Goal: Information Seeking & Learning: Learn about a topic

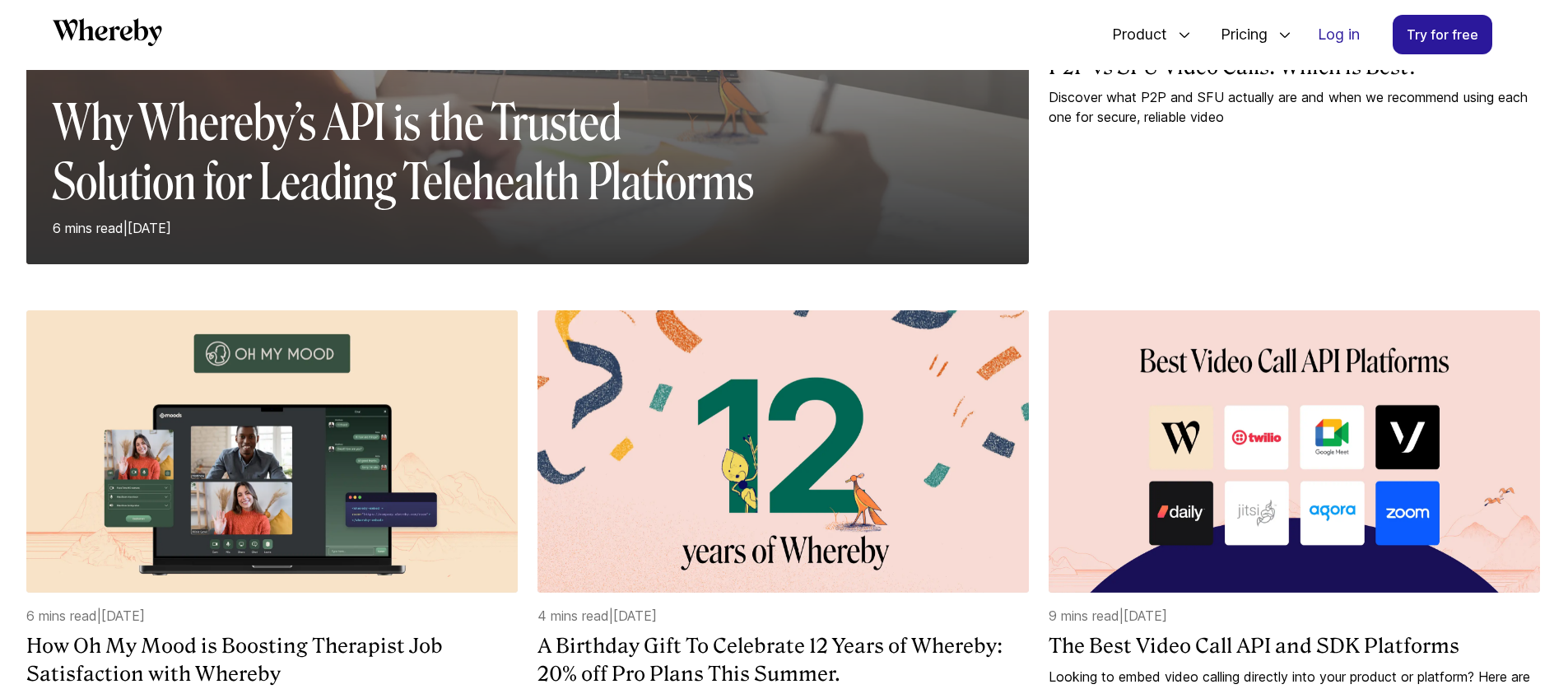
scroll to position [621, 0]
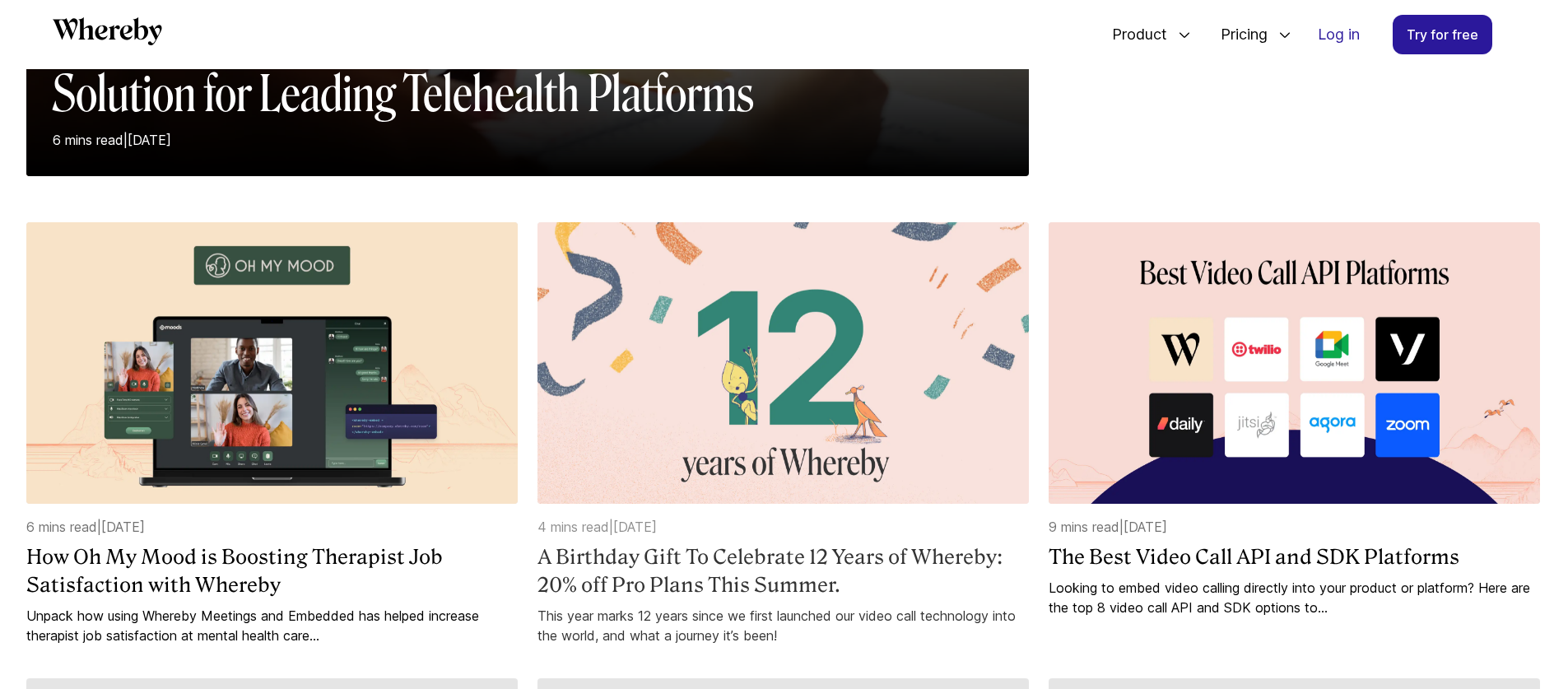
click at [803, 365] on img at bounding box center [783, 363] width 491 height 282
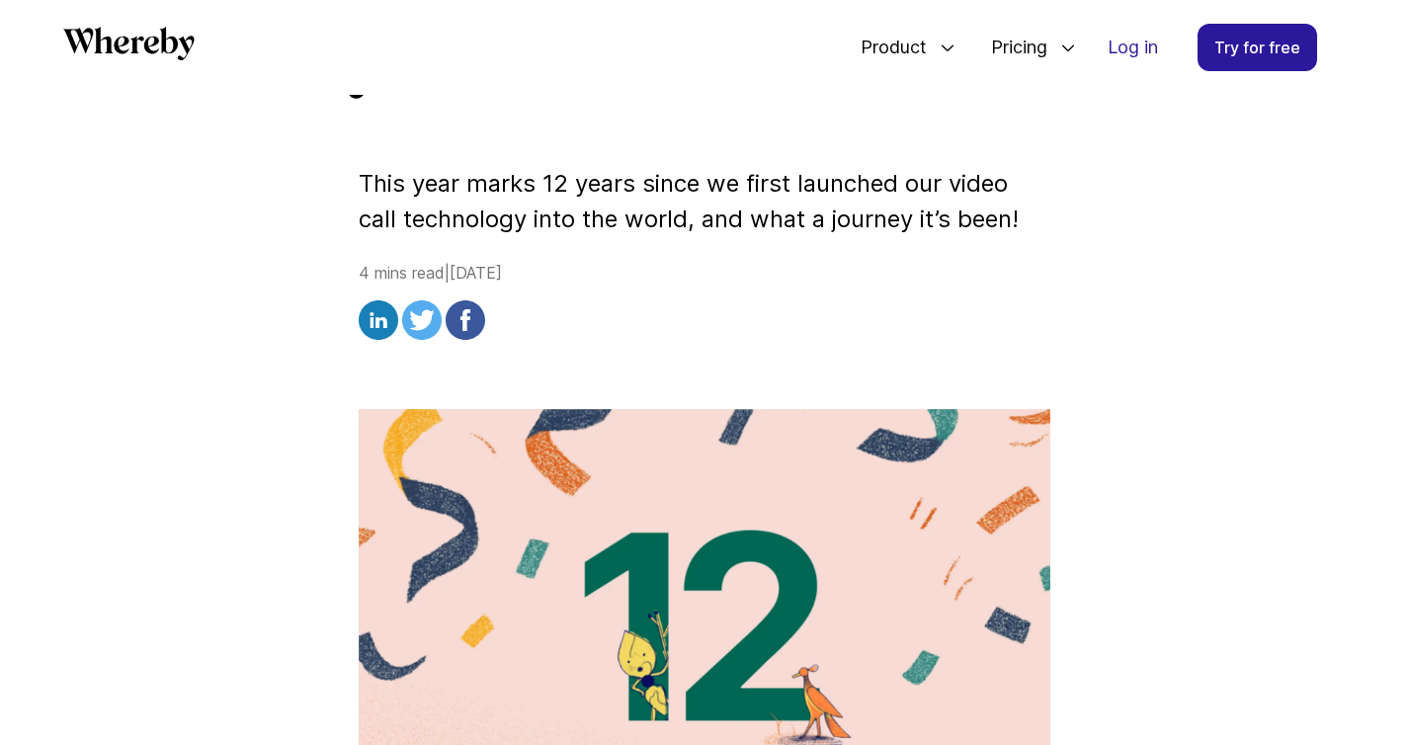
scroll to position [463, 0]
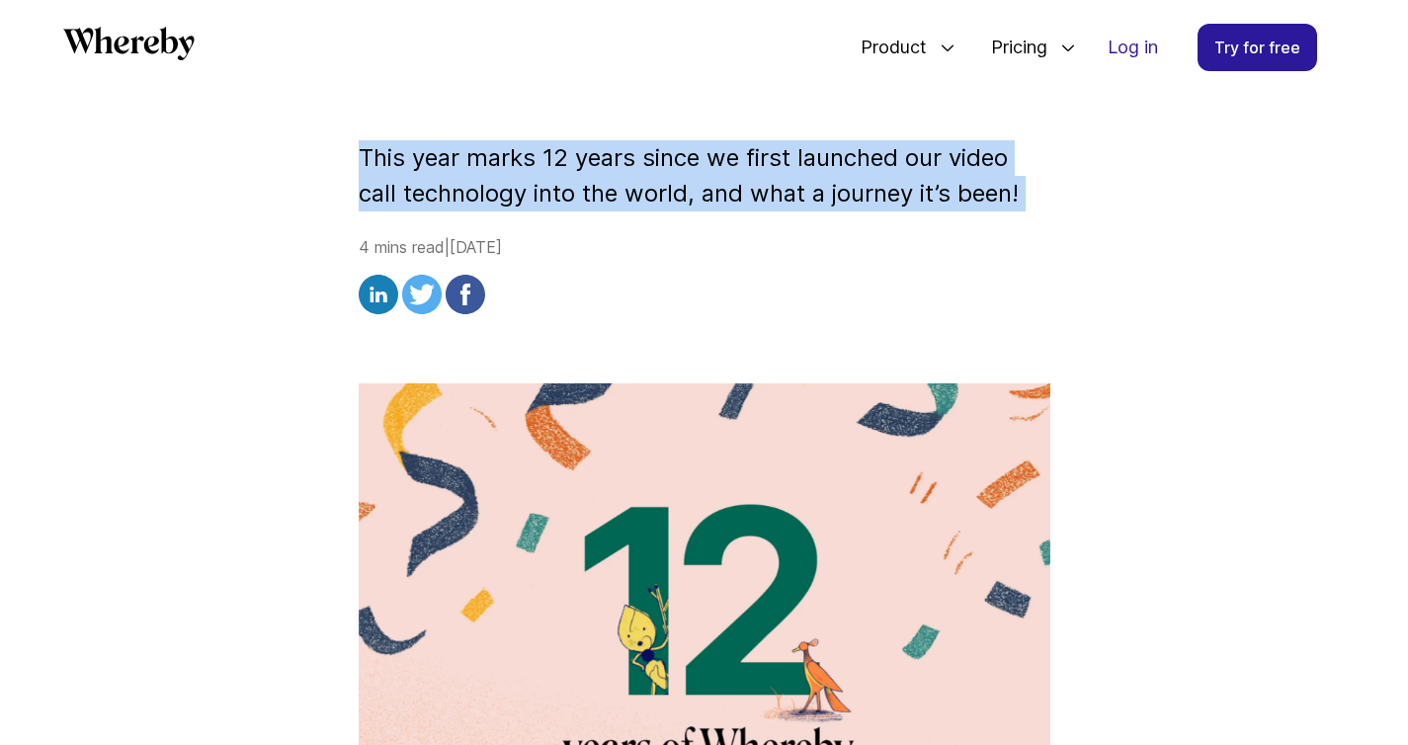
drag, startPoint x: 358, startPoint y: 145, endPoint x: 1058, endPoint y: 232, distance: 706.0
copy p "This year marks 12 years since we first launched our video call technology into…"
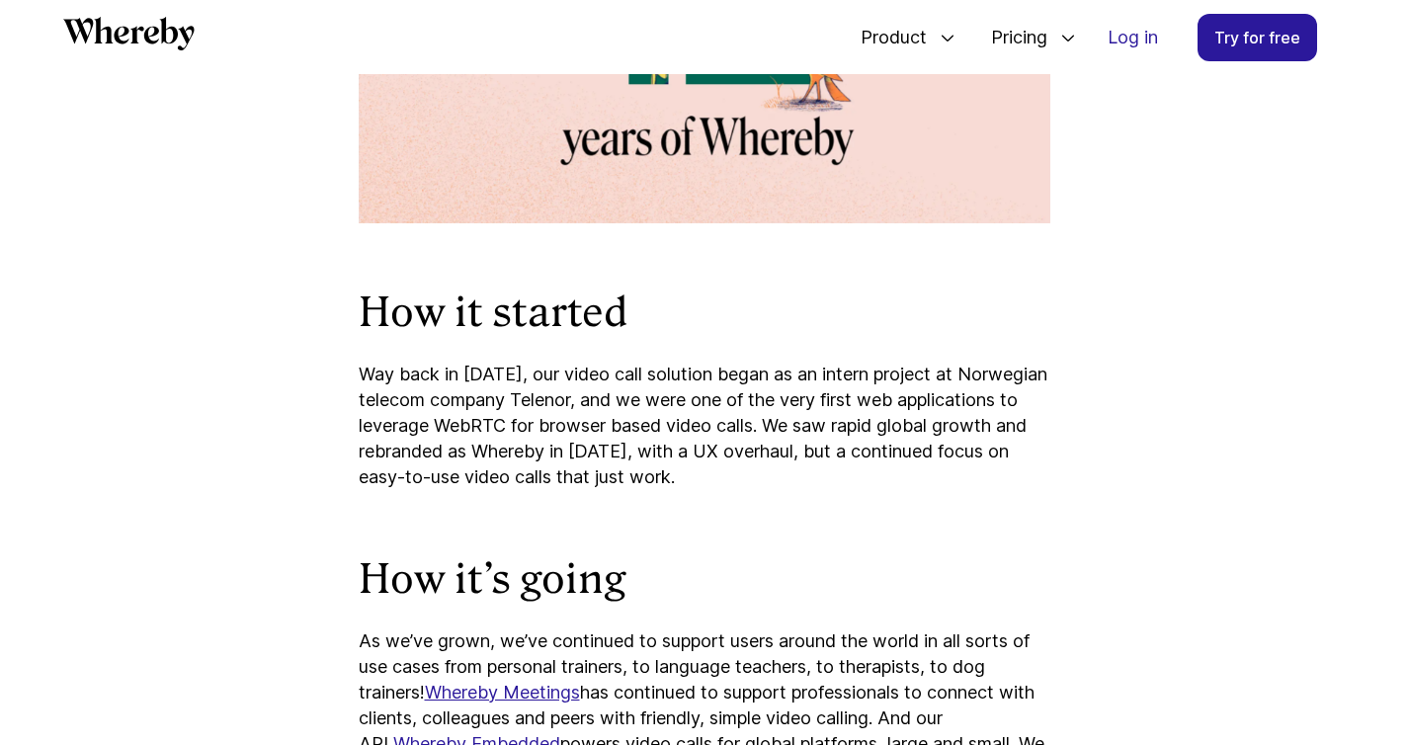
scroll to position [1053, 0]
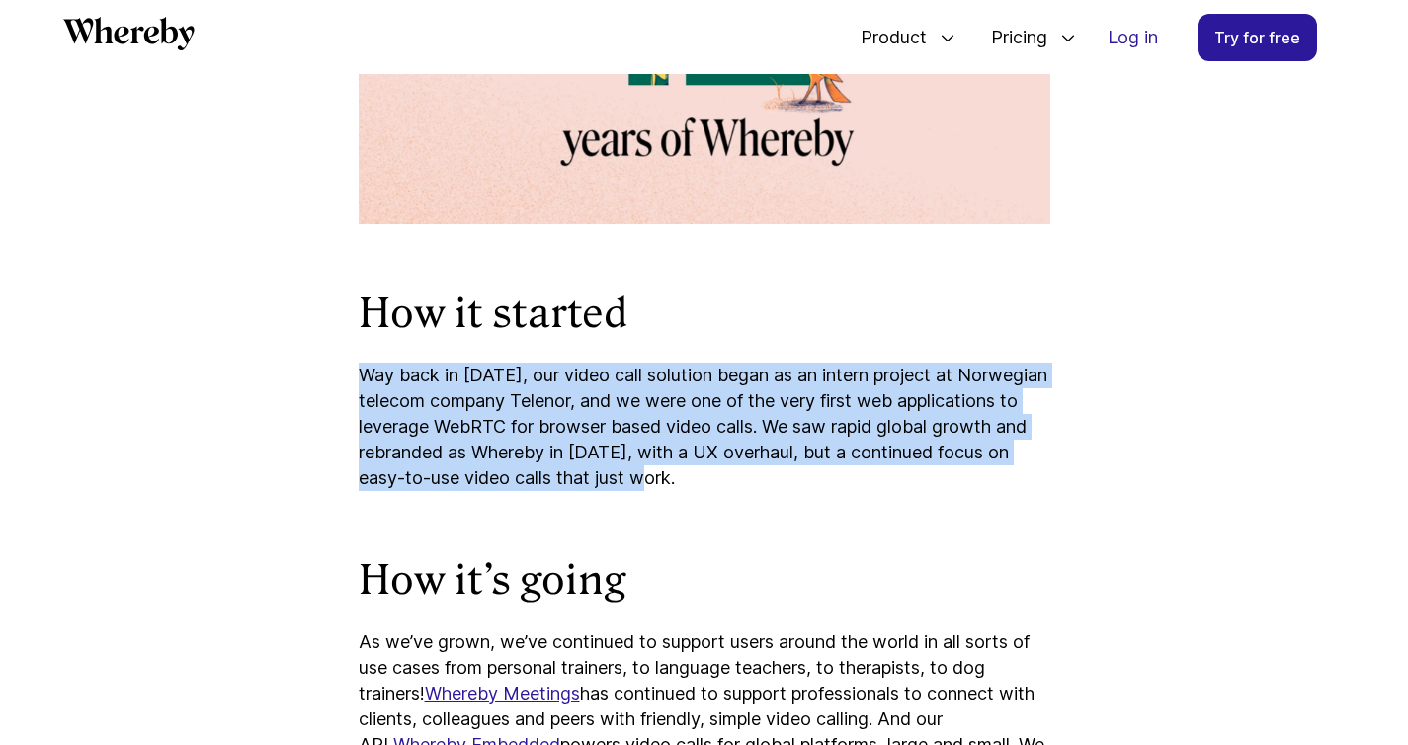
drag, startPoint x: 681, startPoint y: 478, endPoint x: 350, endPoint y: 368, distance: 349.1
copy p "Way back in 2013, our video call solution began as an intern project at Norwegi…"
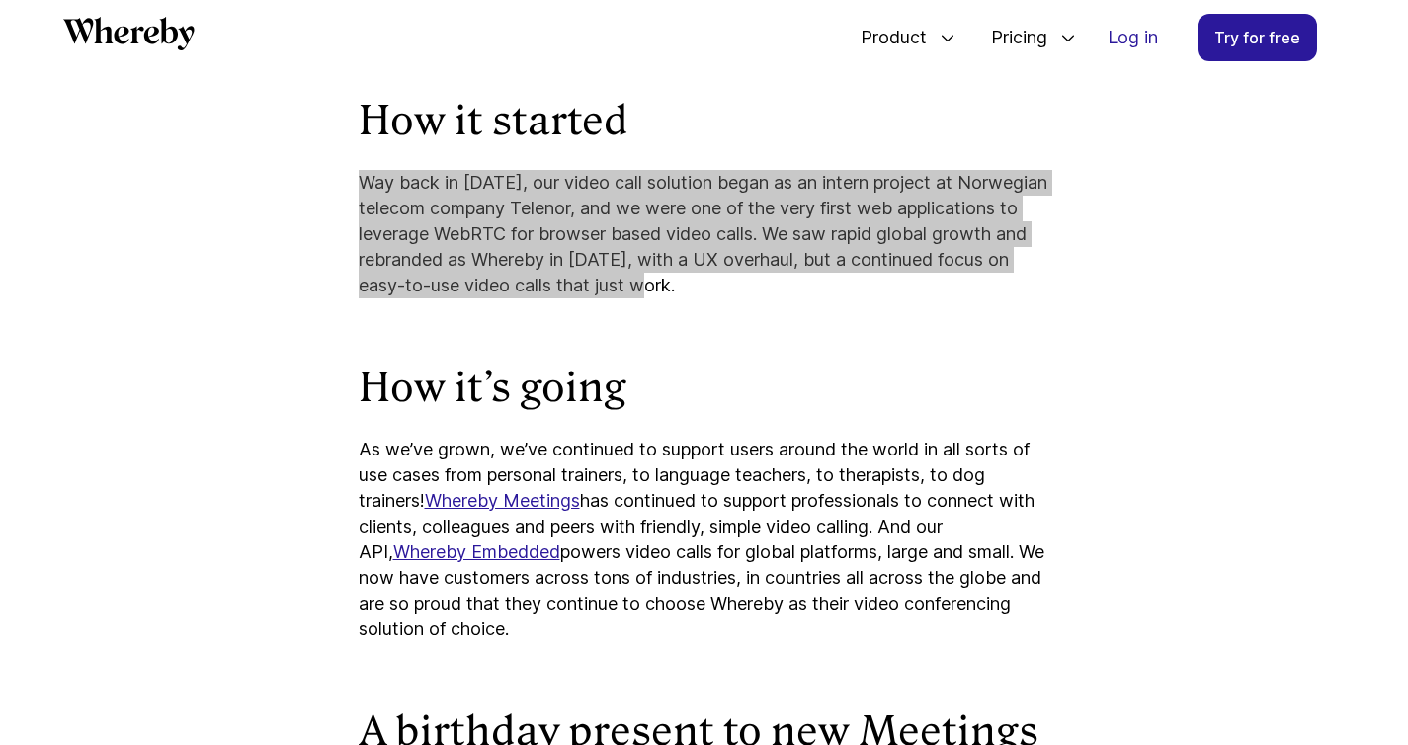
scroll to position [1306, 0]
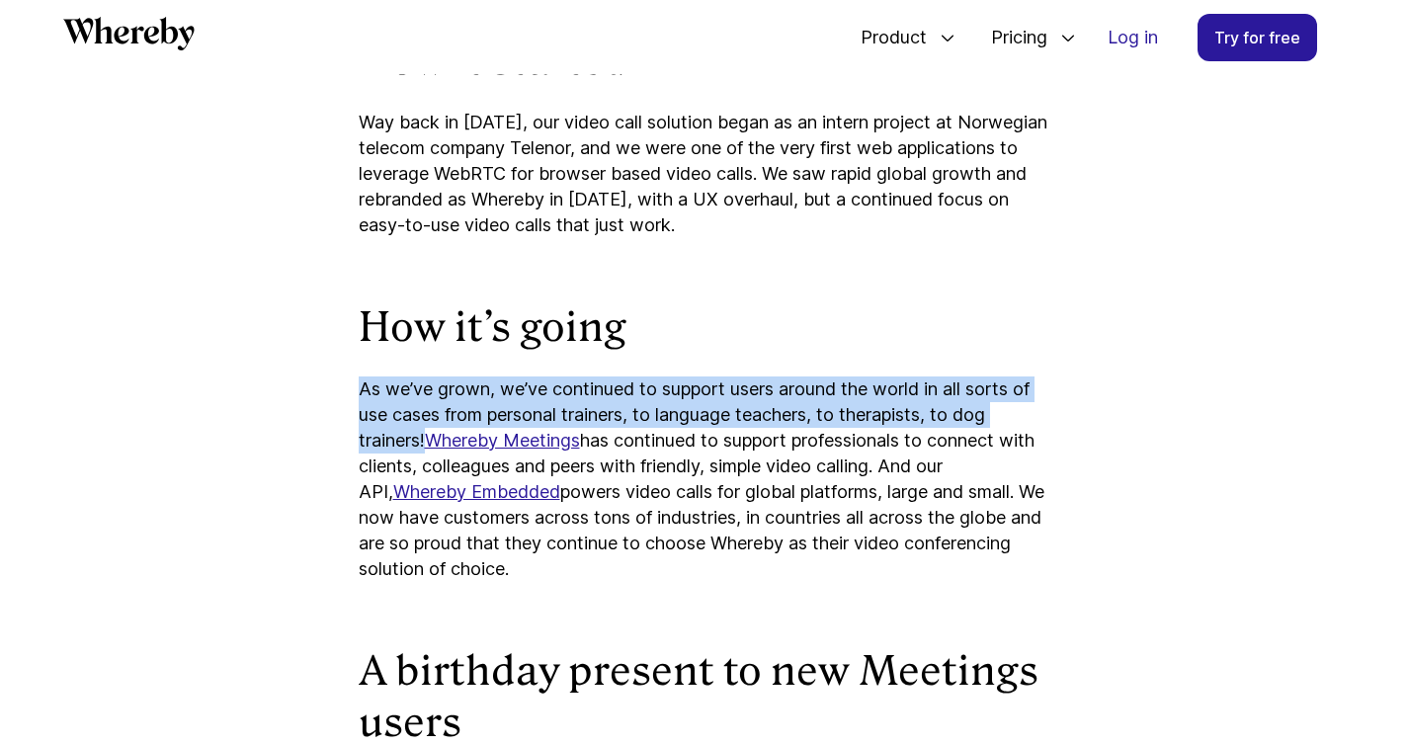
drag, startPoint x: 426, startPoint y: 439, endPoint x: 356, endPoint y: 392, distance: 84.1
copy p "As we’ve grown, we’ve continued to support users around the world in all sorts …"
drag, startPoint x: 640, startPoint y: 578, endPoint x: 1006, endPoint y: 495, distance: 374.9
click at [1006, 495] on p "As we’ve grown, we’ve continued to support users around the world in all sorts …" at bounding box center [705, 480] width 692 height 206
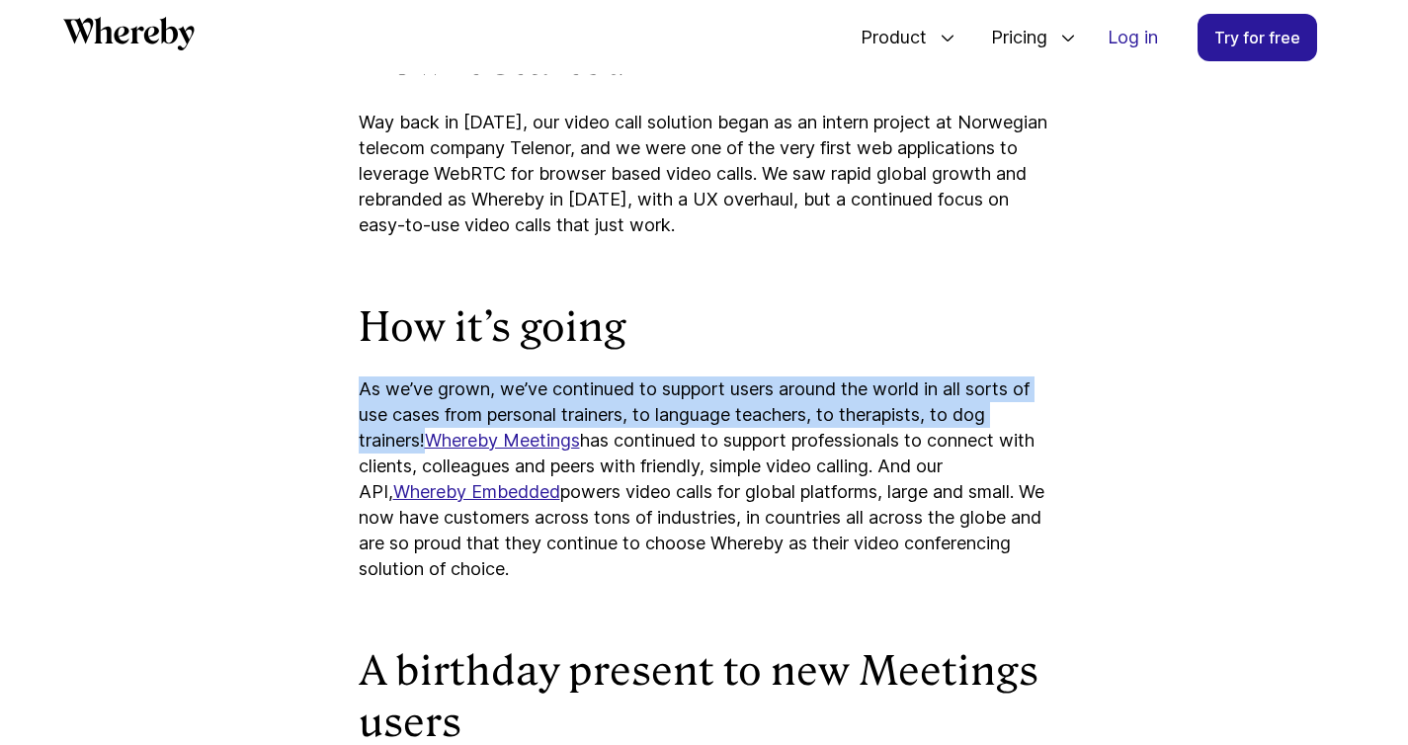
copy p "We now have customers across tons of industries, in countries all across the gl…"
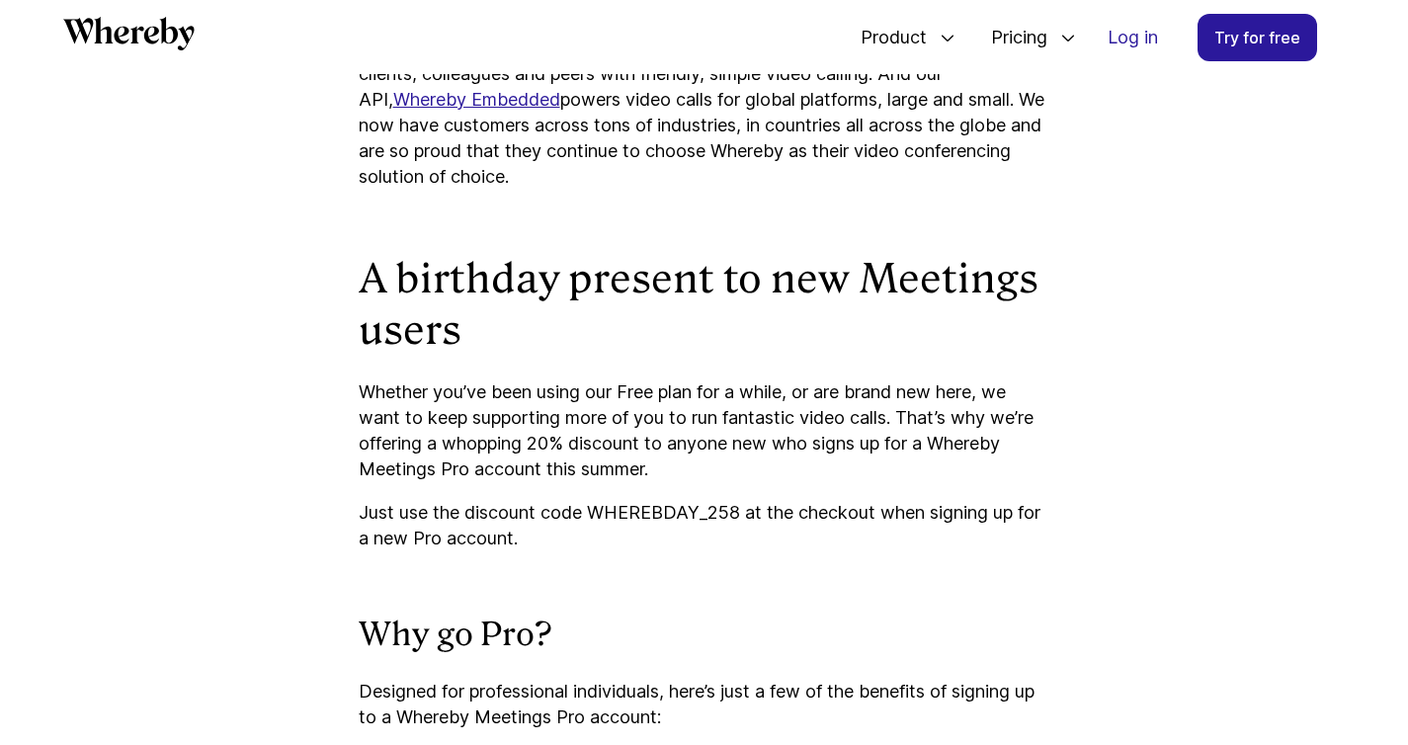
scroll to position [1699, 0]
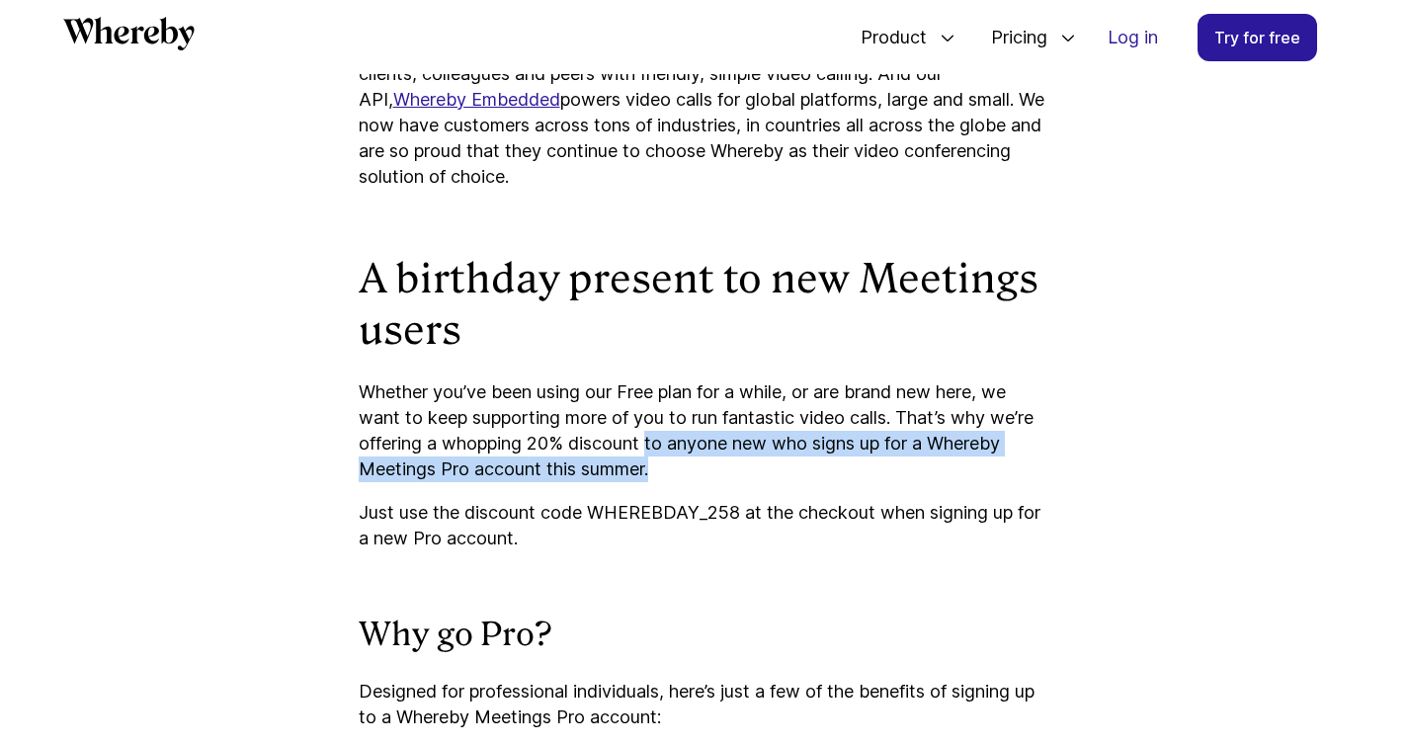
drag, startPoint x: 668, startPoint y: 471, endPoint x: 648, endPoint y: 446, distance: 32.4
click at [648, 446] on p "Whether you’ve been using our Free plan for a while, or are brand new here, we …" at bounding box center [705, 430] width 692 height 103
copy p "to anyone new who signs up for a Whereby Meetings Pro account this summer."
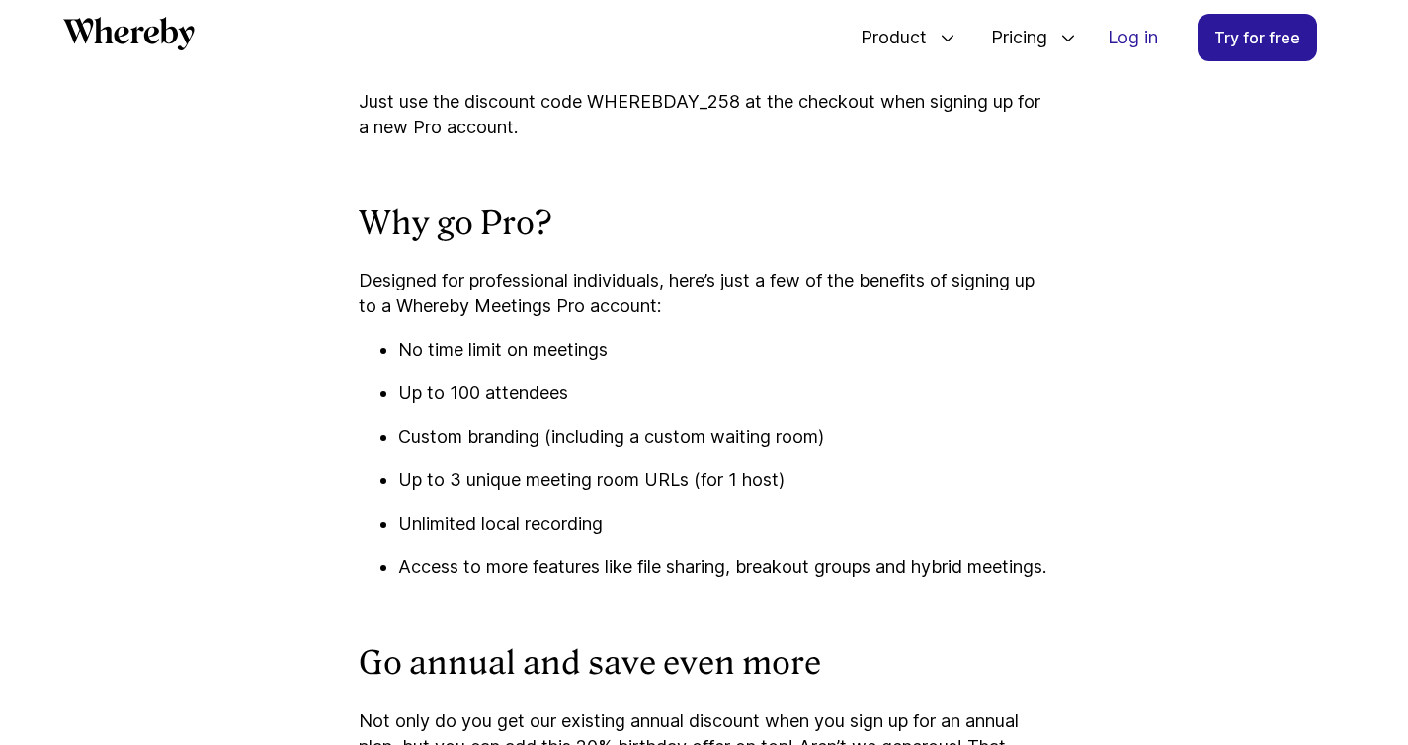
scroll to position [2109, 0]
drag, startPoint x: 667, startPoint y: 281, endPoint x: 360, endPoint y: 288, distance: 307.4
click at [360, 288] on p "Designed for professional individuals, here’s just a few of the benefits of sig…" at bounding box center [705, 294] width 692 height 51
copy p "Designed for professional individuals"
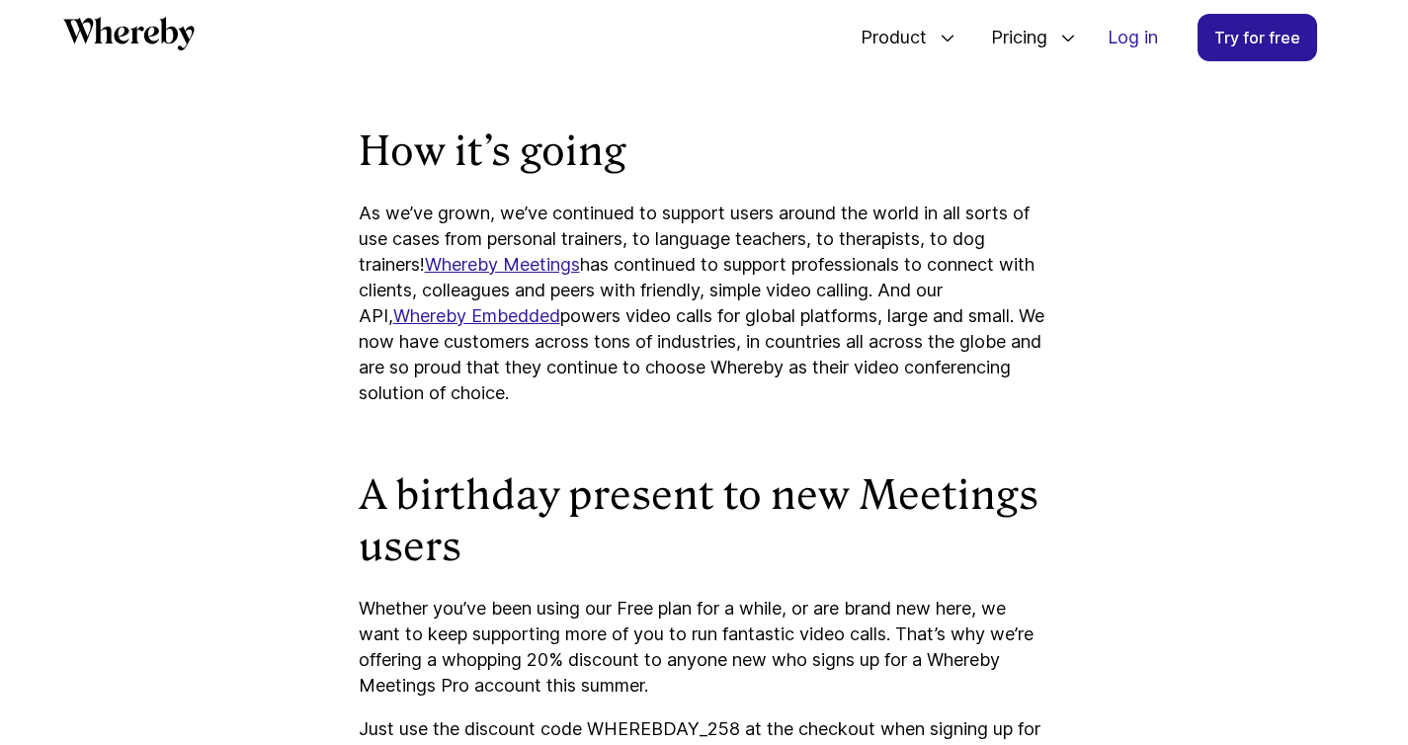
scroll to position [1480, 0]
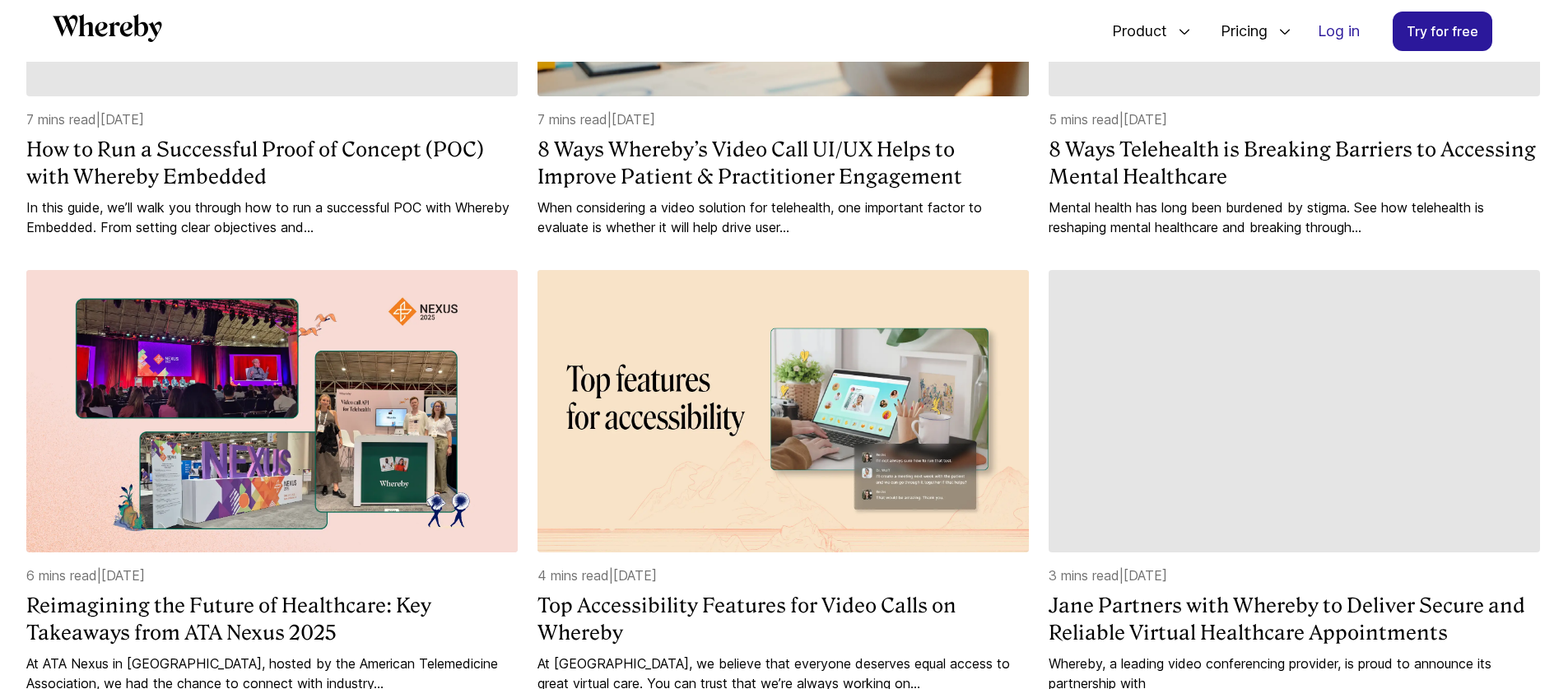
scroll to position [1690, 0]
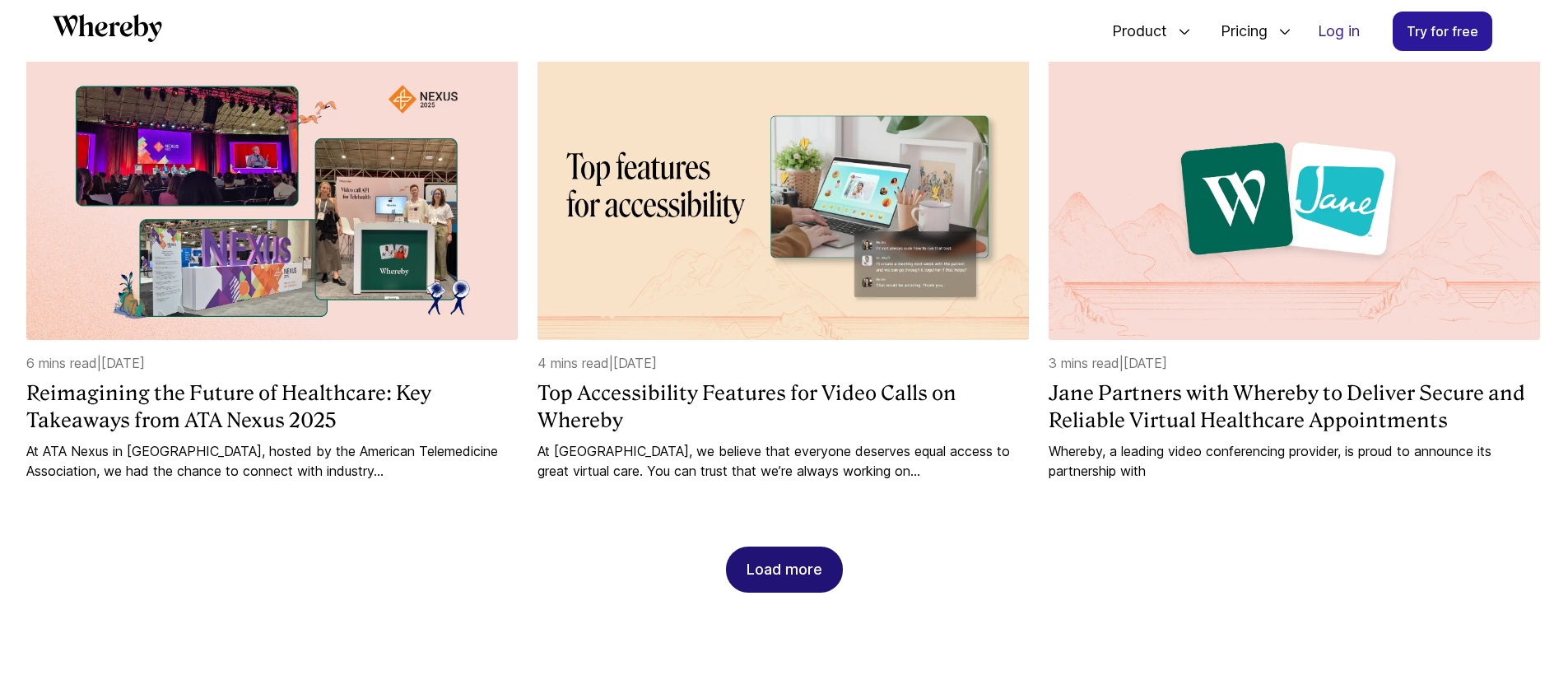
click at [779, 577] on div "Load more" at bounding box center [784, 569] width 76 height 44
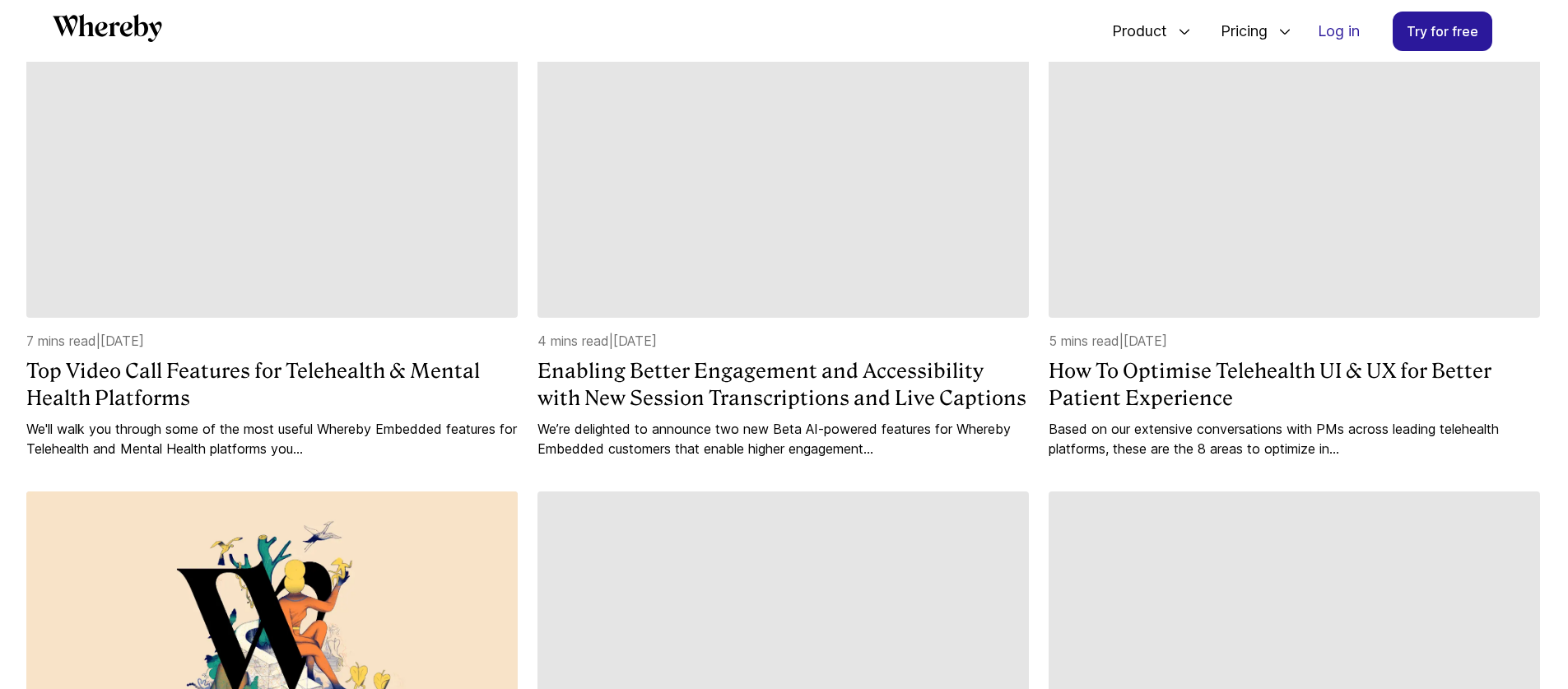
scroll to position [2169, 0]
